Goal: Find specific page/section: Find specific page/section

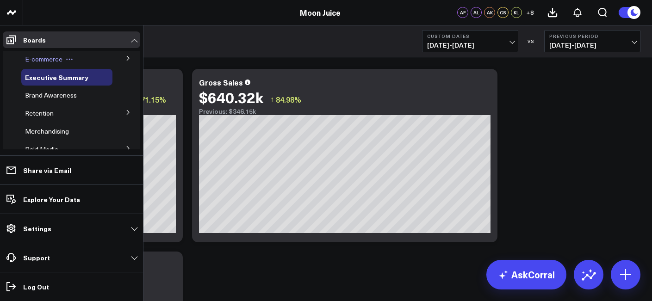
click at [81, 59] on div "E-commerce" at bounding box center [66, 59] width 91 height 17
click at [125, 56] on icon at bounding box center [128, 59] width 6 height 6
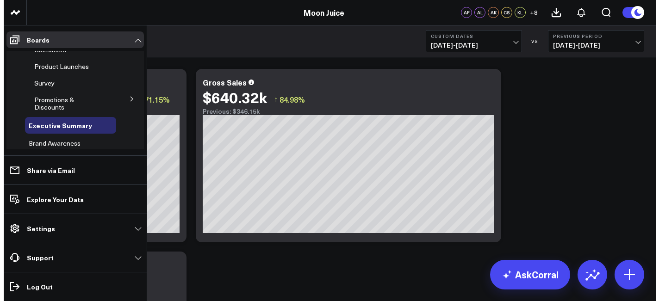
scroll to position [78, 0]
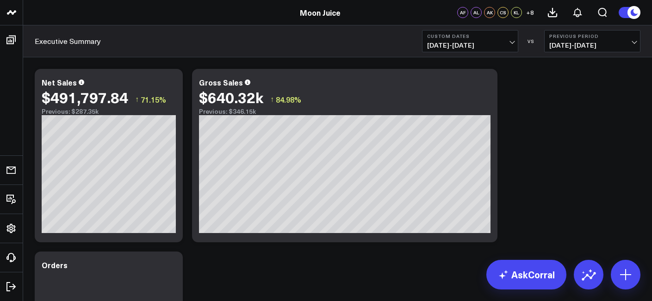
click at [600, 13] on icon "Open search" at bounding box center [602, 12] width 11 height 11
click at [601, 17] on icon "Open search" at bounding box center [602, 12] width 11 height 11
click at [601, 14] on icon "Open search" at bounding box center [602, 12] width 11 height 11
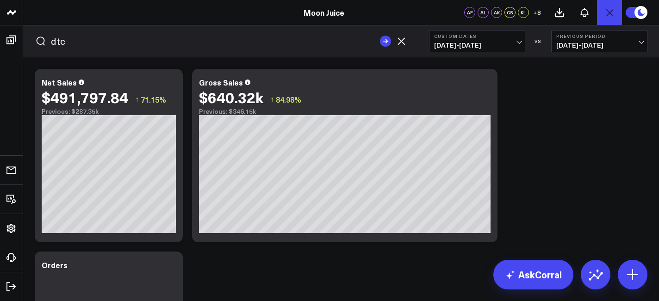
click at [380, 36] on button "submit" at bounding box center [385, 41] width 11 height 11
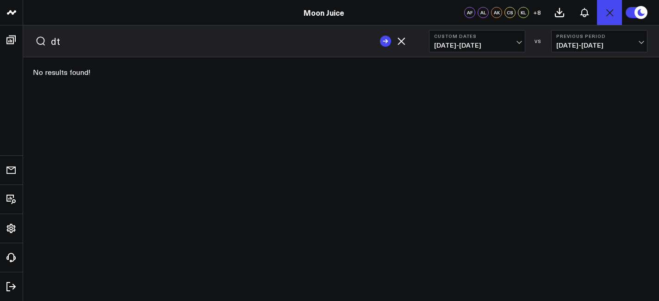
type input "d"
type input "[DOMAIN_NAME]"
click at [380, 36] on button "submit" at bounding box center [385, 41] width 11 height 11
